Goal: Task Accomplishment & Management: Manage account settings

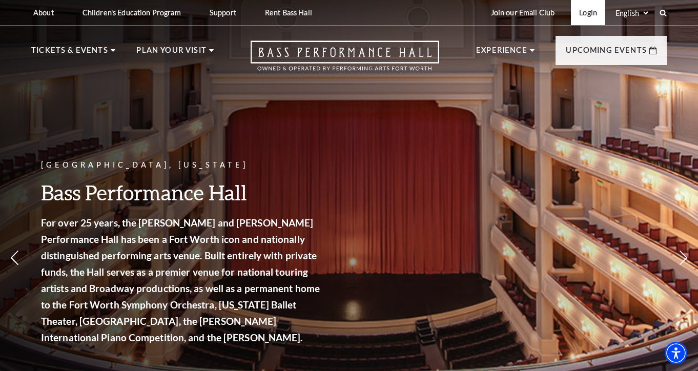
click at [590, 18] on link "Login" at bounding box center [588, 12] width 34 height 25
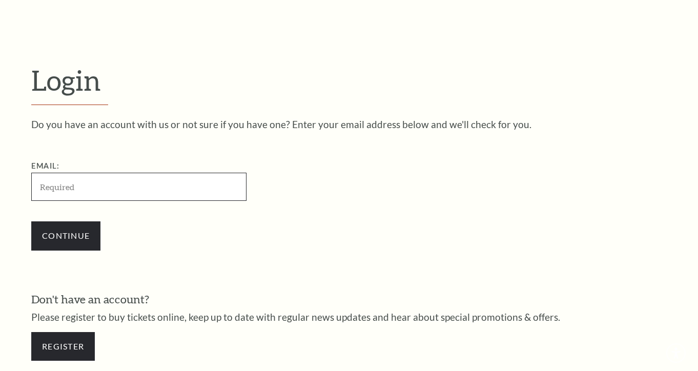
scroll to position [224, 0]
type input "[EMAIL_ADDRESS][DOMAIN_NAME]"
click at [66, 234] on input "Continue" at bounding box center [65, 235] width 69 height 29
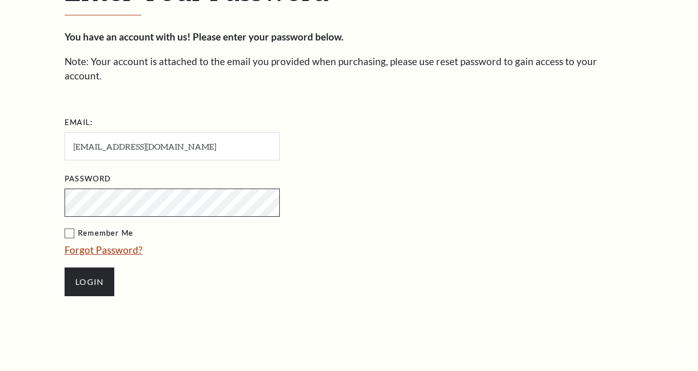
scroll to position [323, 0]
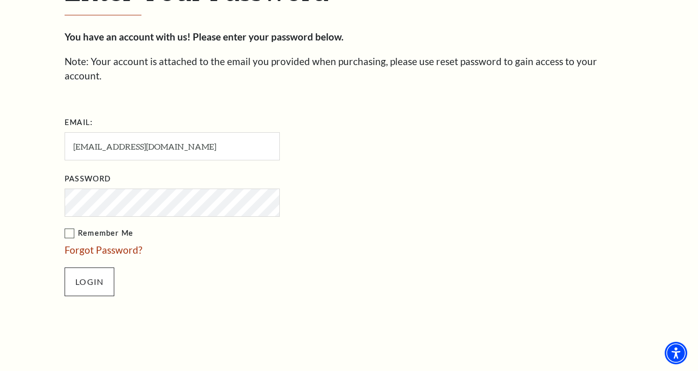
click at [109, 268] on input "Login" at bounding box center [90, 282] width 50 height 29
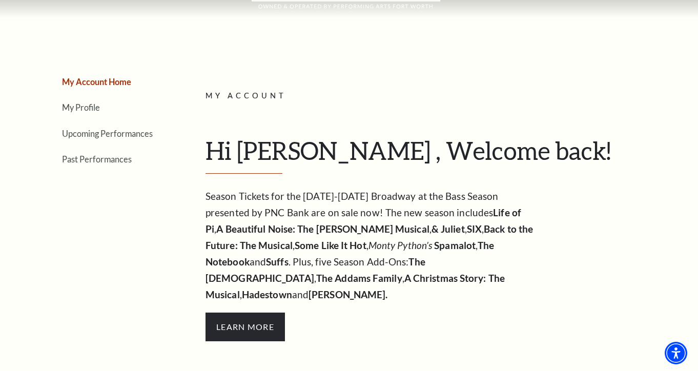
scroll to position [82, 0]
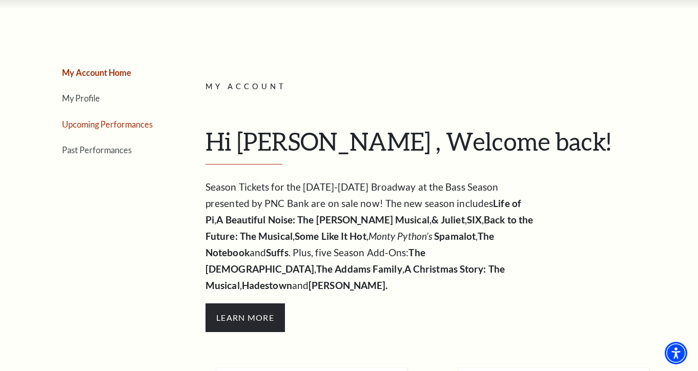
click at [97, 124] on link "Upcoming Performances" at bounding box center [107, 124] width 91 height 10
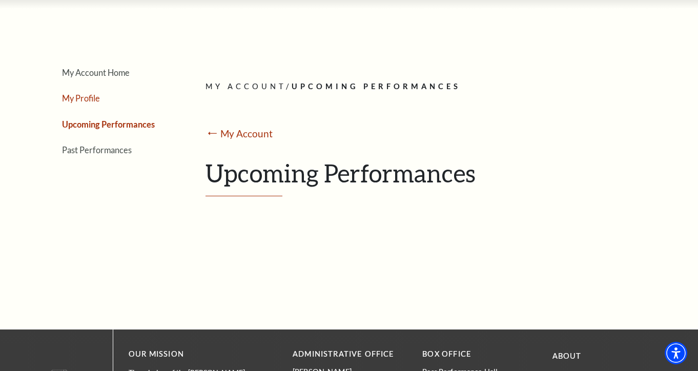
click at [92, 98] on link "My Profile" at bounding box center [81, 98] width 38 height 10
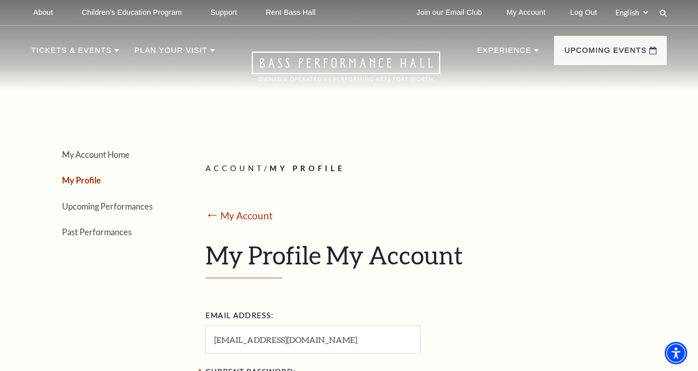
scroll to position [0, 0]
click at [122, 155] on link "My Account Home" at bounding box center [96, 155] width 68 height 10
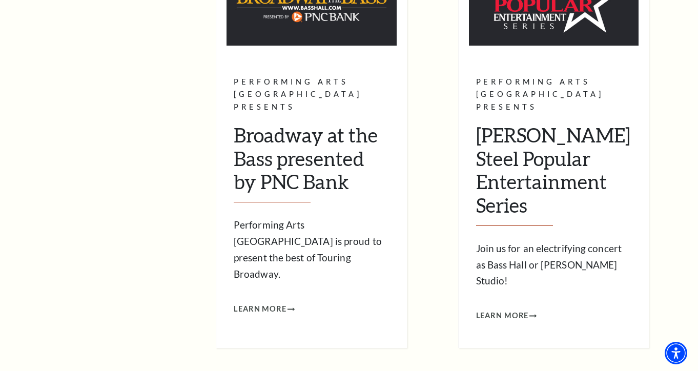
scroll to position [464, 0]
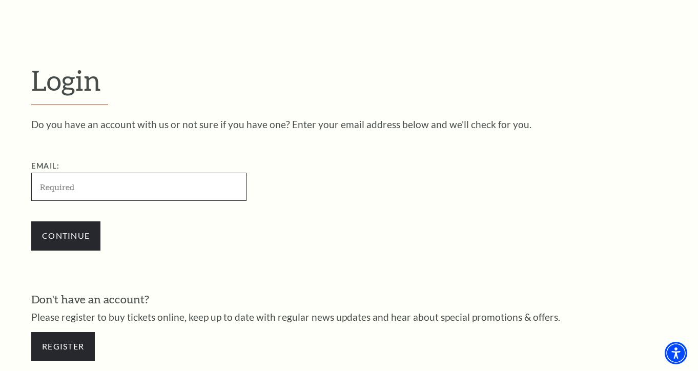
type input "cwvaughn@hotmail.com"
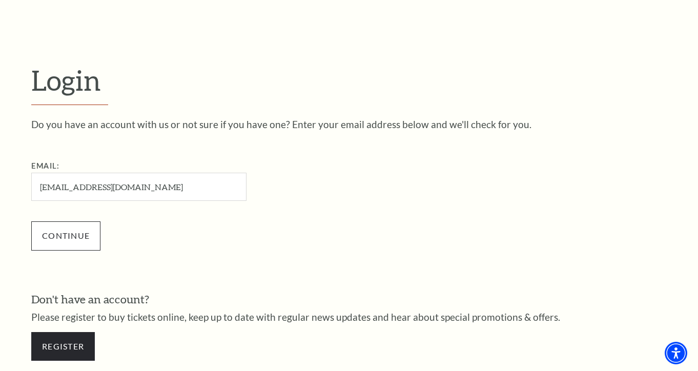
click at [98, 237] on input "Continue" at bounding box center [65, 235] width 69 height 29
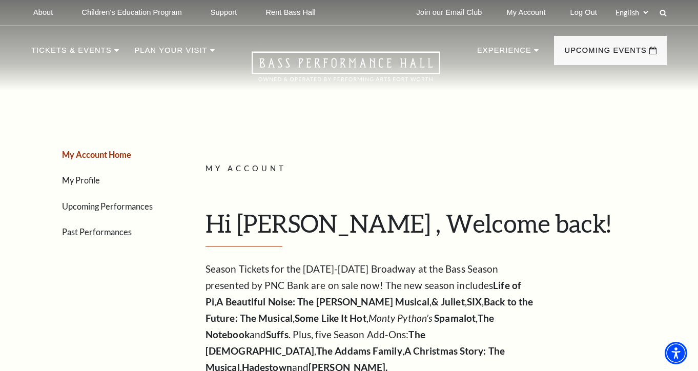
click at [117, 211] on li "Upcoming Performances" at bounding box center [114, 206] width 105 height 15
click at [118, 203] on link "Upcoming Performances" at bounding box center [107, 206] width 91 height 10
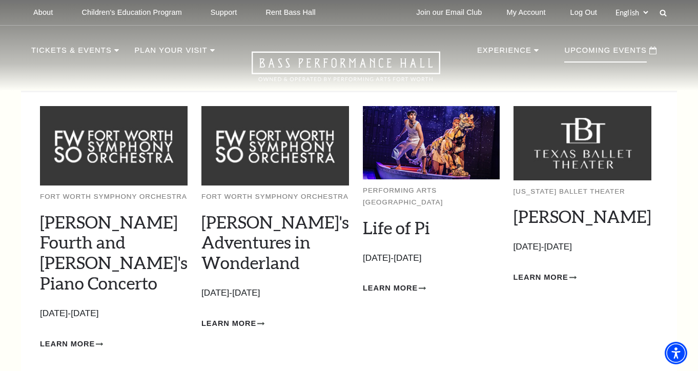
click at [631, 45] on p "Upcoming Events" at bounding box center [605, 53] width 83 height 18
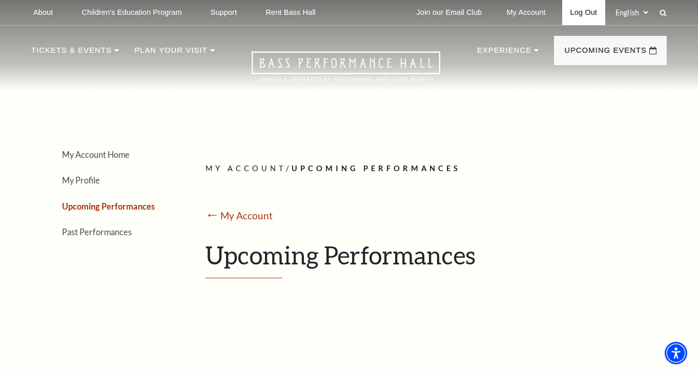
click at [576, 13] on link "Log Out" at bounding box center [583, 12] width 43 height 25
